Goal: Task Accomplishment & Management: Manage account settings

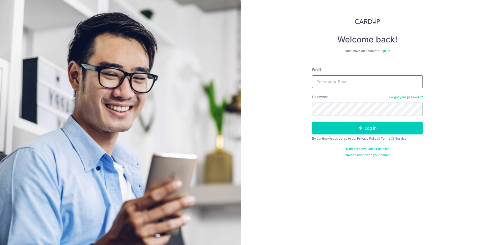
click at [345, 79] on input "Email" at bounding box center [367, 81] width 111 height 13
type input "janepham8902@gmail.com"
click at [312, 122] on button "Log in" at bounding box center [367, 128] width 111 height 13
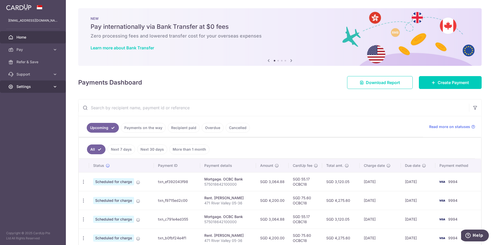
click at [43, 88] on span "Settings" at bounding box center [33, 86] width 34 height 5
click at [23, 111] on span "Logout" at bounding box center [33, 111] width 34 height 5
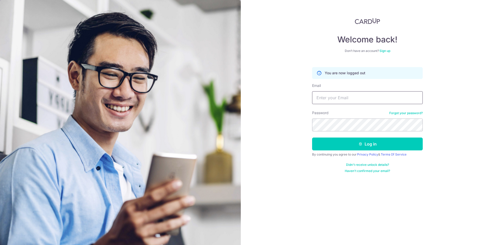
click at [348, 99] on input "Email" at bounding box center [367, 97] width 111 height 13
type input "[EMAIL_ADDRESS][DOMAIN_NAME]"
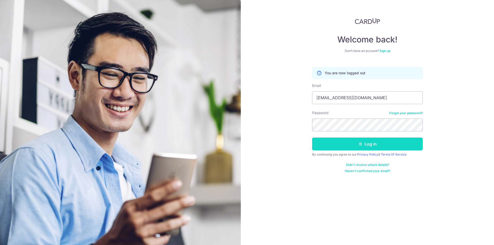
click at [364, 147] on button "Log in" at bounding box center [367, 144] width 111 height 13
